Goal: Use online tool/utility

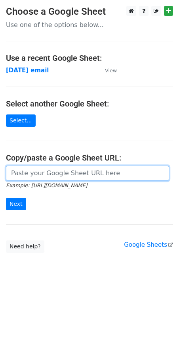
click at [19, 175] on input "url" at bounding box center [88, 172] width 164 height 15
paste input "[URL][DOMAIN_NAME]"
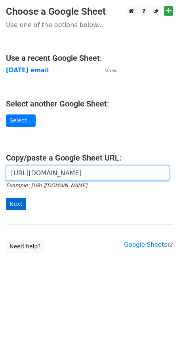
type input "[URL][DOMAIN_NAME]"
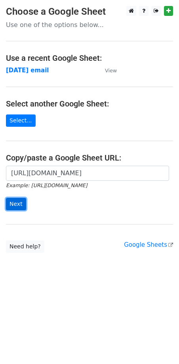
scroll to position [0, 0]
click at [17, 198] on input "Next" at bounding box center [16, 204] width 20 height 12
